Goal: Task Accomplishment & Management: Complete application form

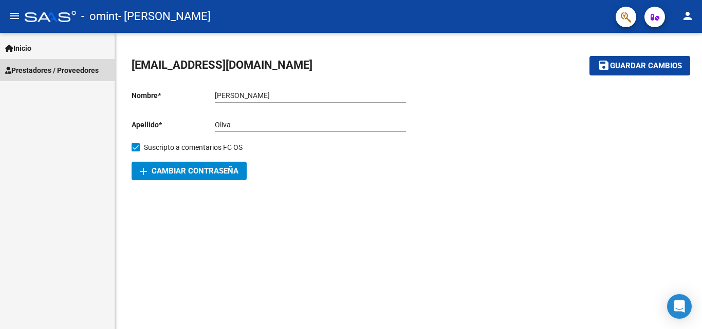
click at [84, 73] on span "Prestadores / Proveedores" at bounding box center [52, 70] width 94 height 11
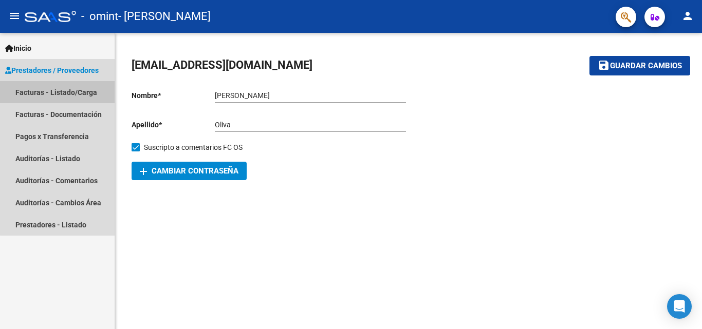
click at [77, 92] on link "Facturas - Listado/Carga" at bounding box center [57, 92] width 115 height 22
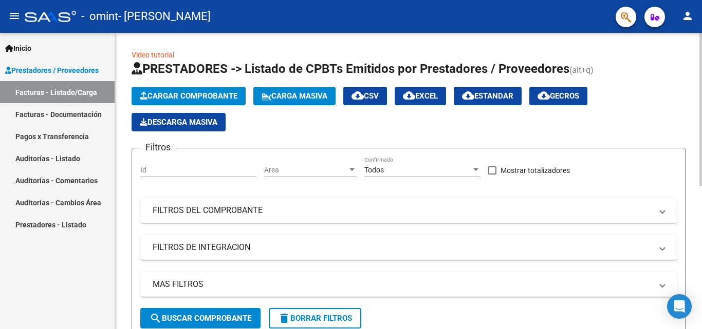
click at [201, 94] on span "Cargar Comprobante" at bounding box center [189, 95] width 98 height 9
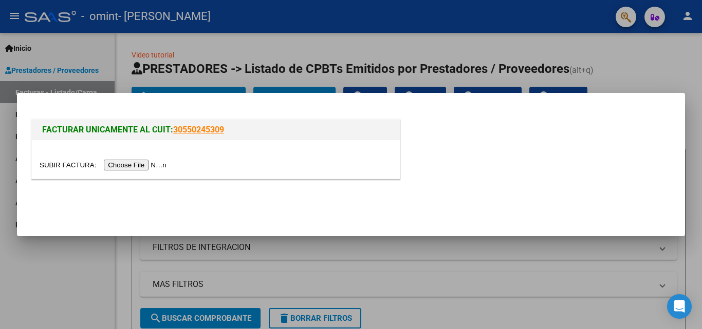
click at [144, 162] on input "file" at bounding box center [105, 165] width 130 height 11
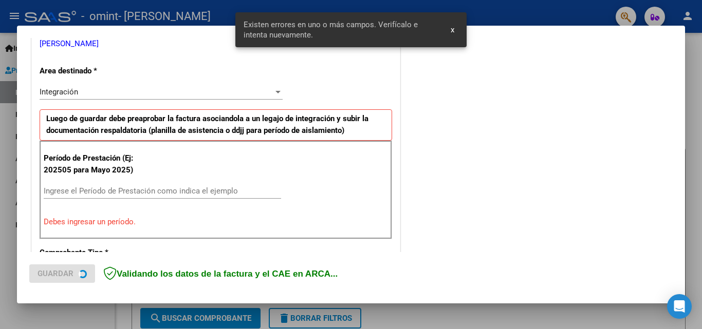
scroll to position [232, 0]
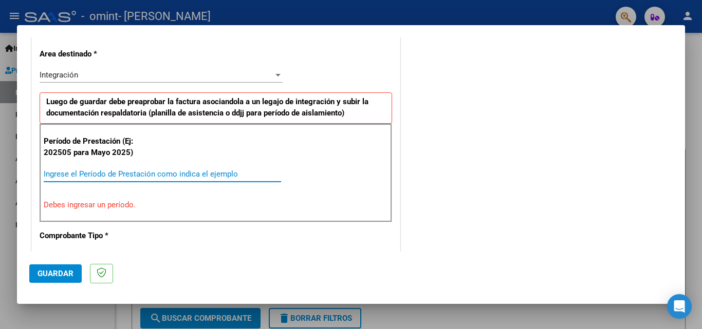
click at [103, 175] on input "Ingrese el Período de Prestación como indica el ejemplo" at bounding box center [162, 174] width 237 height 9
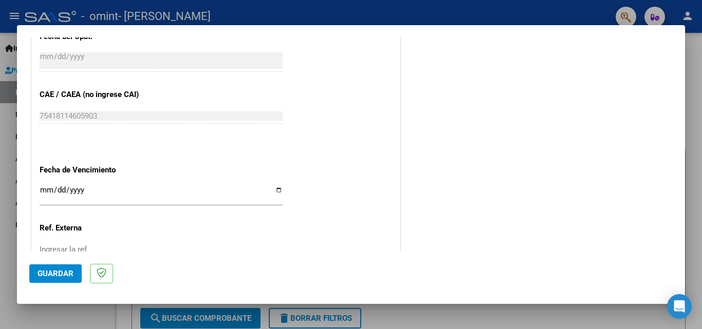
scroll to position [565, 0]
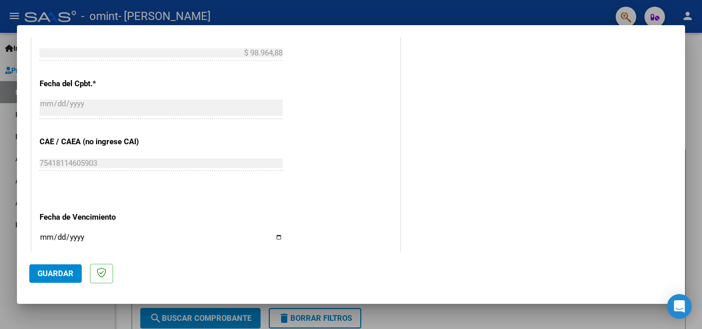
type input "202509"
click at [276, 237] on input "Ingresar la fecha" at bounding box center [161, 241] width 243 height 16
type input "[DATE]"
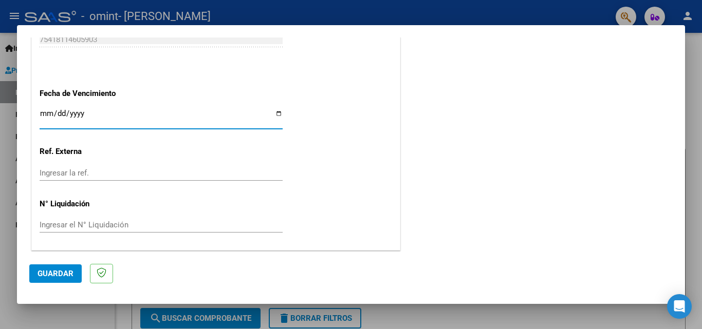
scroll to position [690, 0]
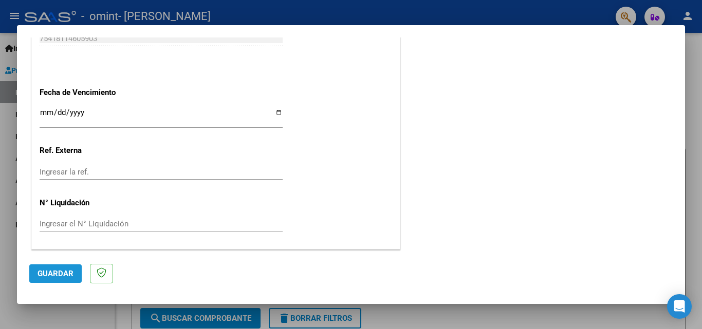
click at [41, 269] on span "Guardar" at bounding box center [56, 273] width 36 height 9
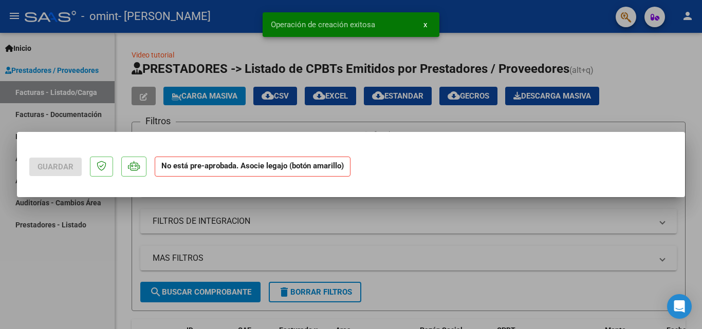
scroll to position [0, 0]
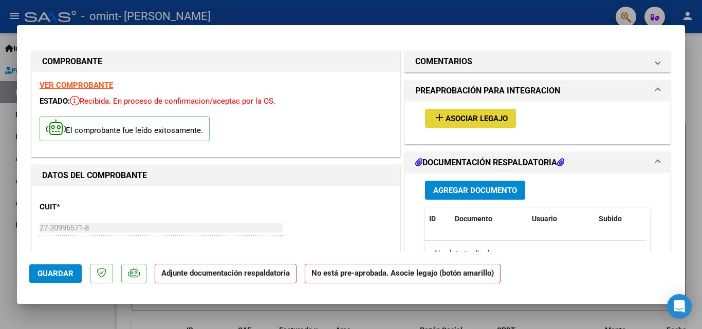
click at [481, 122] on span "Asociar Legajo" at bounding box center [477, 118] width 62 height 9
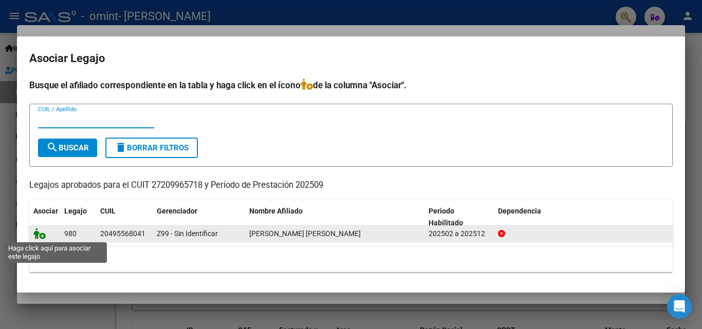
click at [39, 234] on icon at bounding box center [39, 233] width 12 height 11
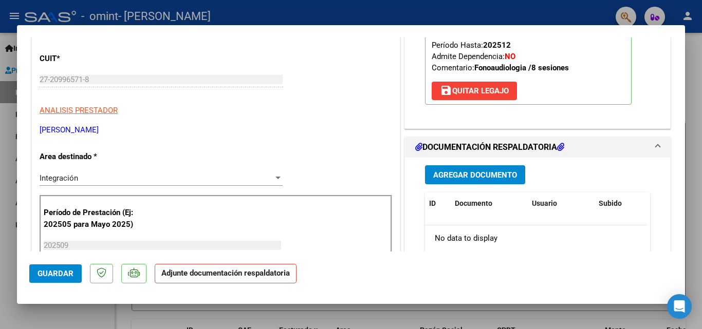
scroll to position [206, 0]
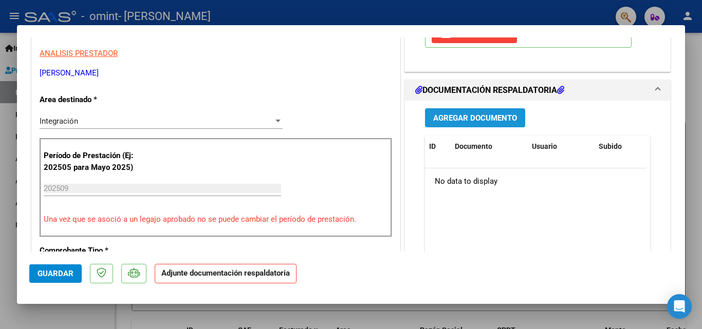
click at [455, 123] on span "Agregar Documento" at bounding box center [475, 118] width 84 height 9
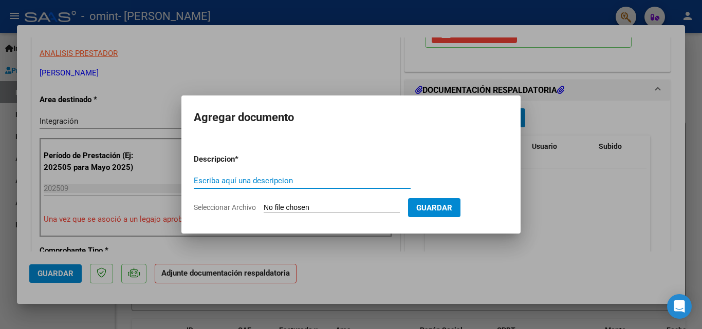
click at [245, 179] on input "Escriba aquí una descripcion" at bounding box center [302, 180] width 217 height 9
type input "Planilla de Asistencia"
click at [379, 210] on input "Seleccionar Archivo" at bounding box center [332, 208] width 136 height 10
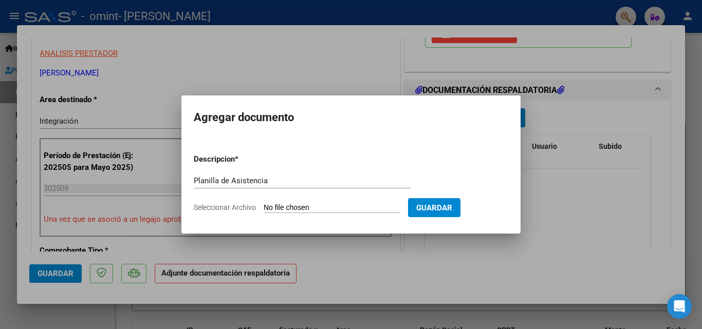
type input "C:\fakepath\Planilla Asistencia [PERSON_NAME] 09 2025.pdf"
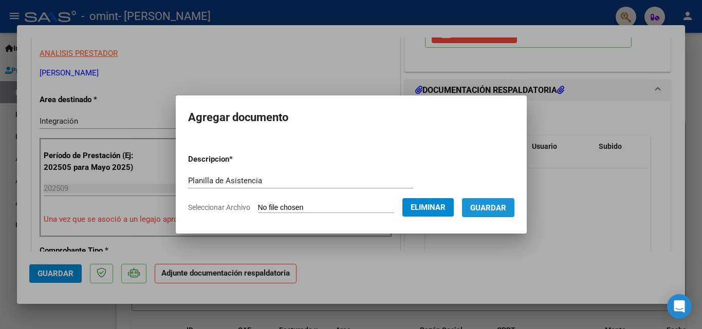
click at [504, 208] on span "Guardar" at bounding box center [488, 207] width 36 height 9
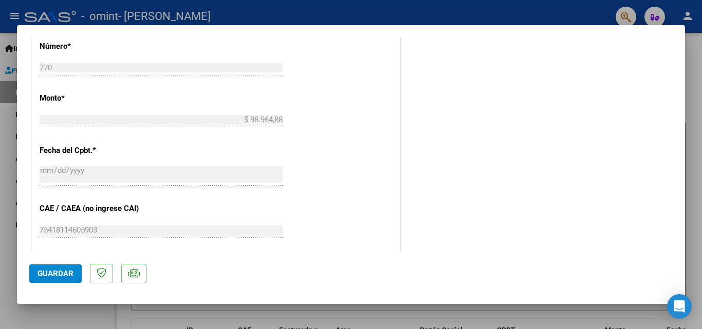
scroll to position [706, 0]
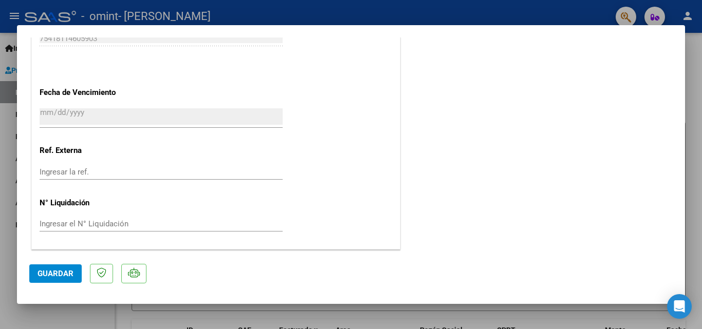
click at [45, 276] on span "Guardar" at bounding box center [56, 273] width 36 height 9
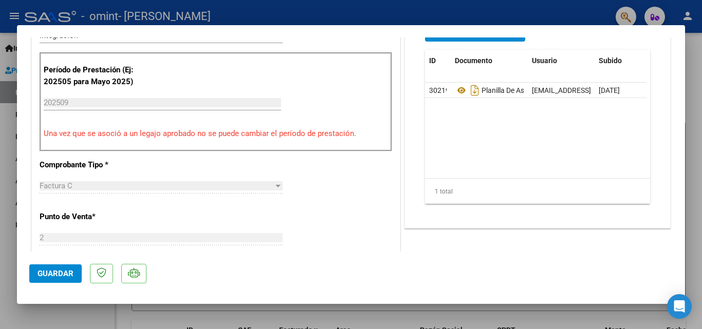
scroll to position [308, 0]
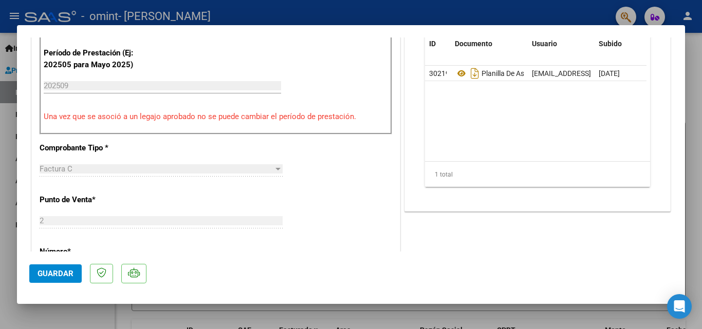
click at [697, 200] on div at bounding box center [351, 164] width 702 height 329
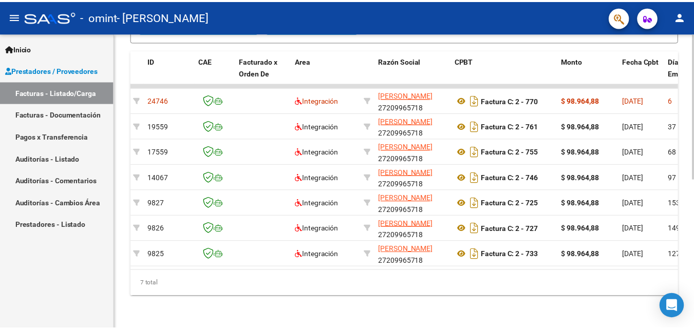
scroll to position [0, 0]
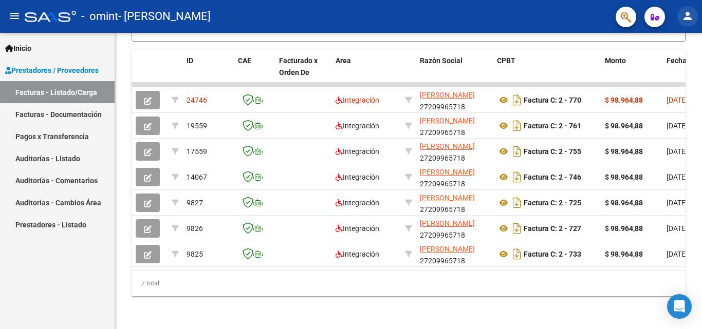
click at [685, 16] on mat-icon "person" at bounding box center [687, 16] width 12 height 12
click at [676, 64] on button "exit_to_app Salir" at bounding box center [666, 67] width 63 height 25
